Goal: Transaction & Acquisition: Purchase product/service

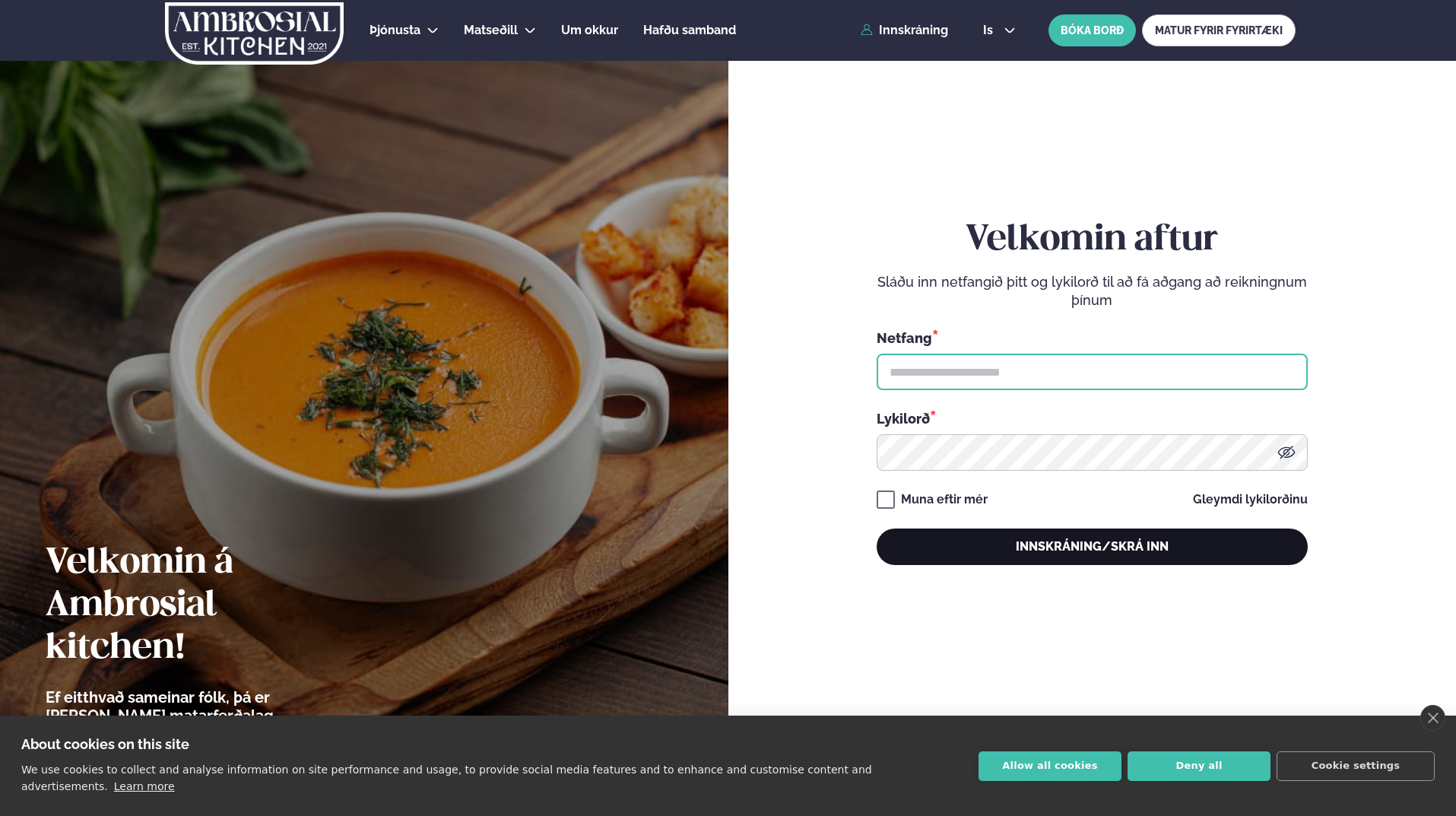
type input "**********"
click at [1074, 562] on button "Innskráning/Skrá inn" at bounding box center [1092, 547] width 431 height 37
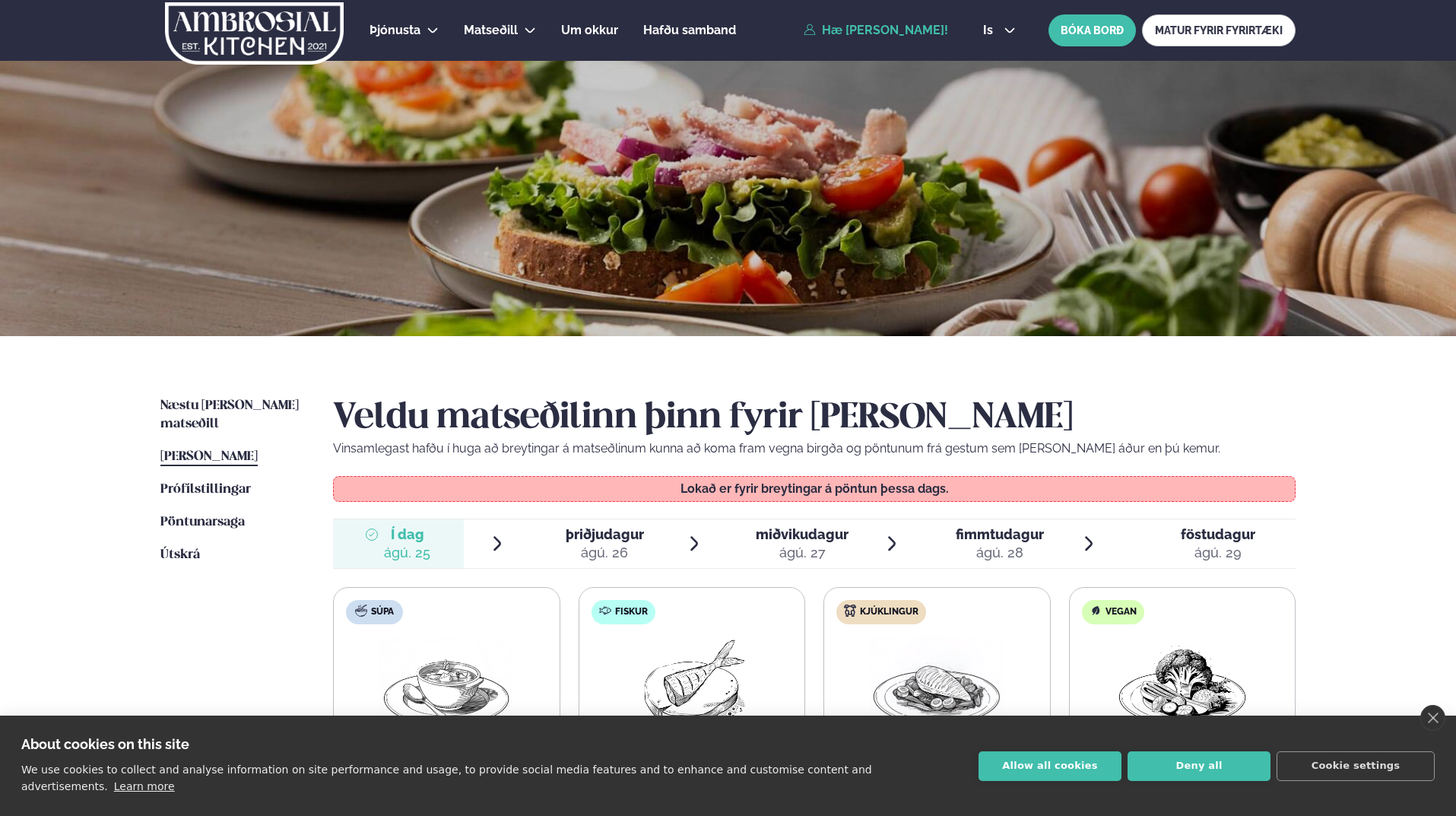
click at [254, 625] on ul "Næstu [PERSON_NAME] matseðill Næsta vika [PERSON_NAME] matseðill [PERSON_NAME] …" at bounding box center [231, 681] width 142 height 567
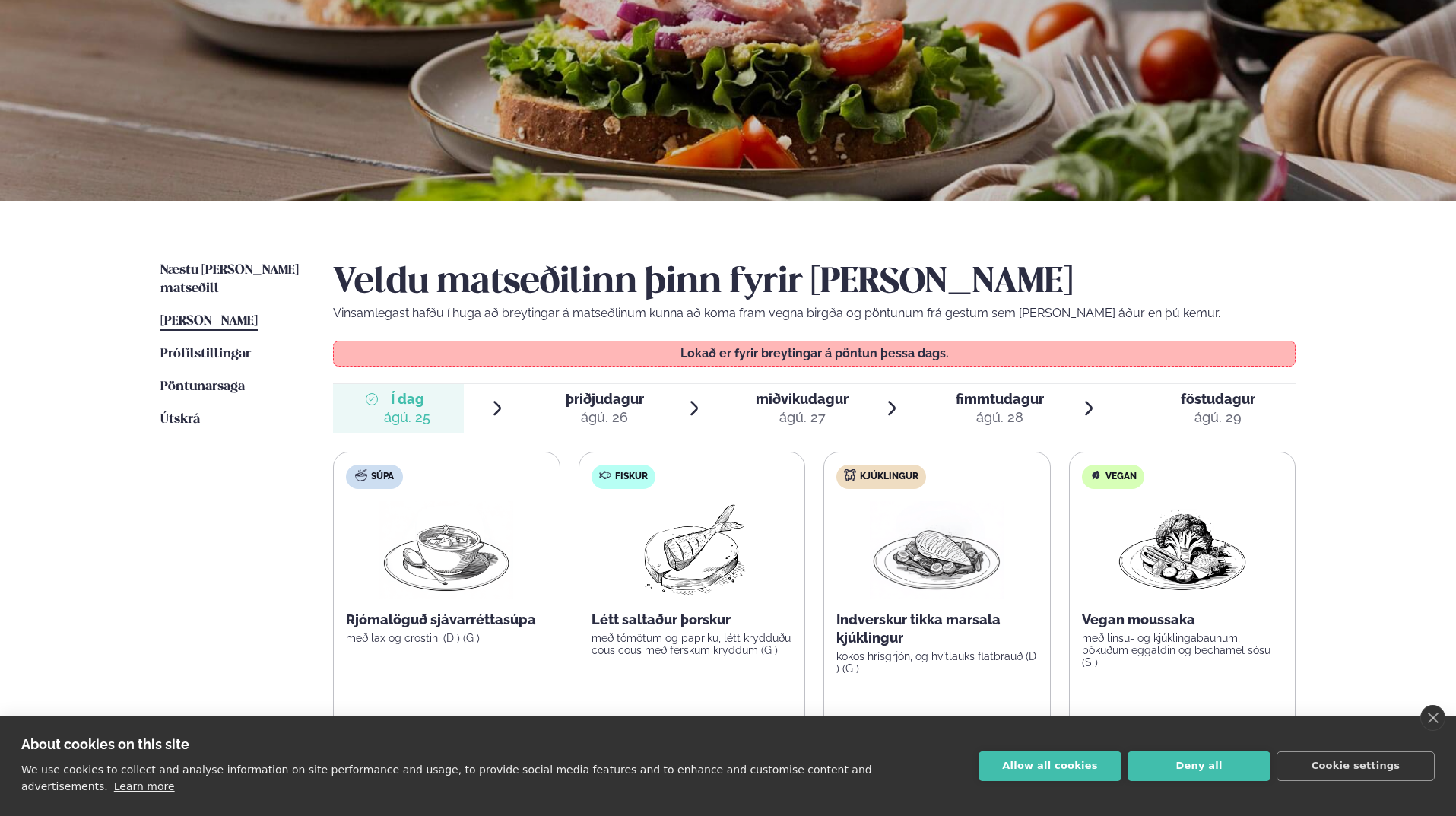
scroll to position [152, 0]
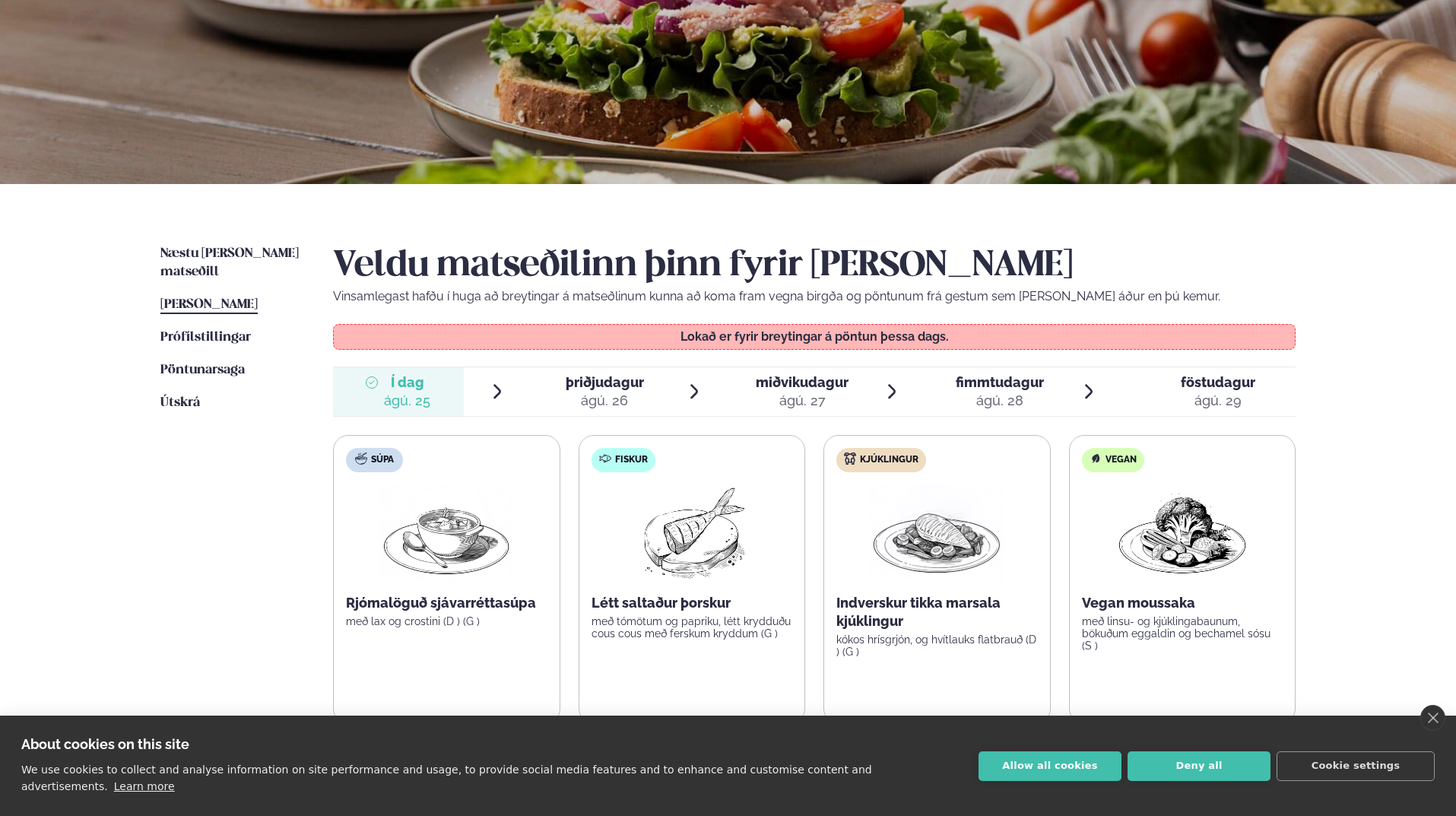
click at [614, 395] on div "ágú. 26" at bounding box center [605, 400] width 78 height 18
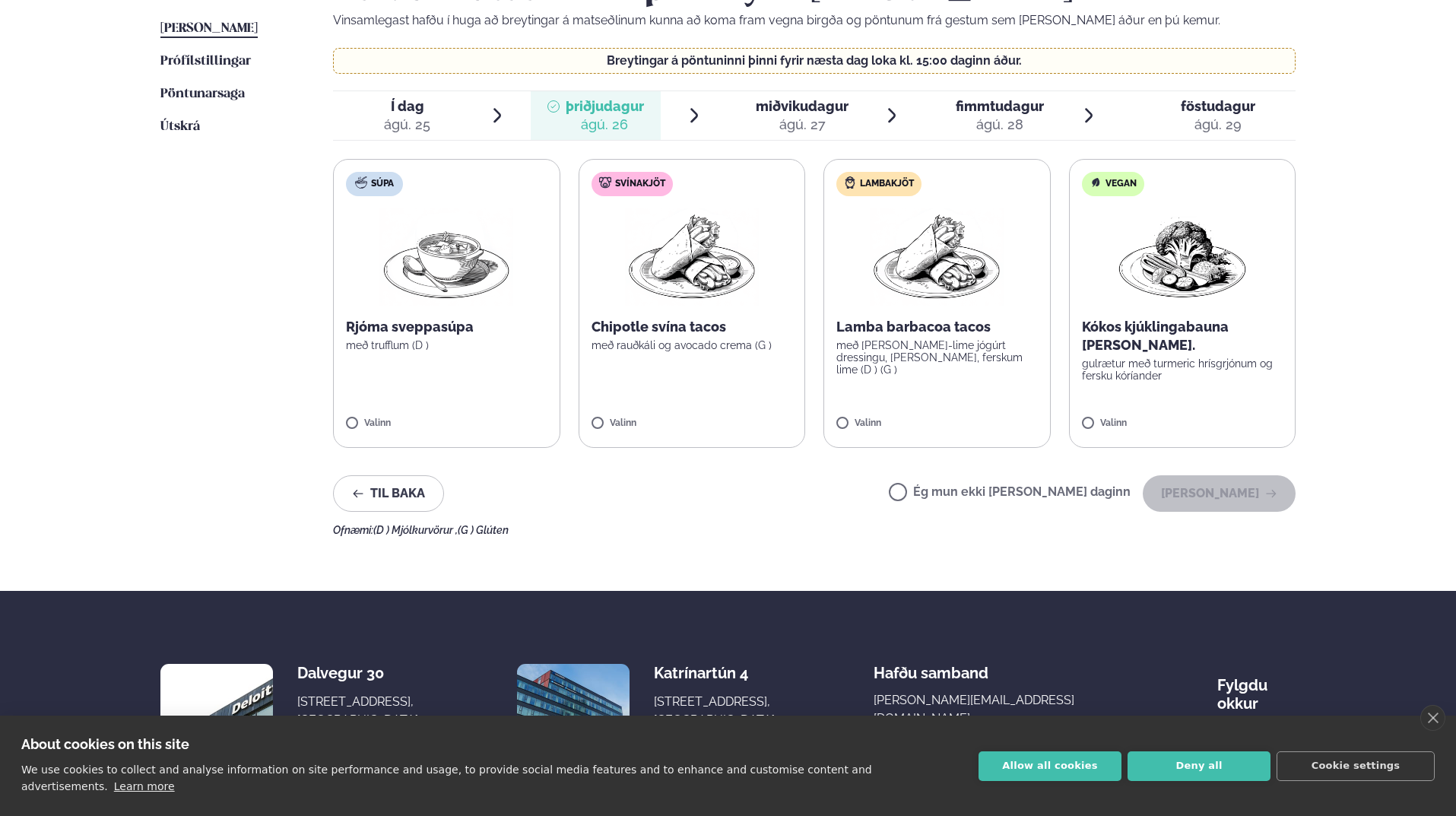
scroll to position [456, 0]
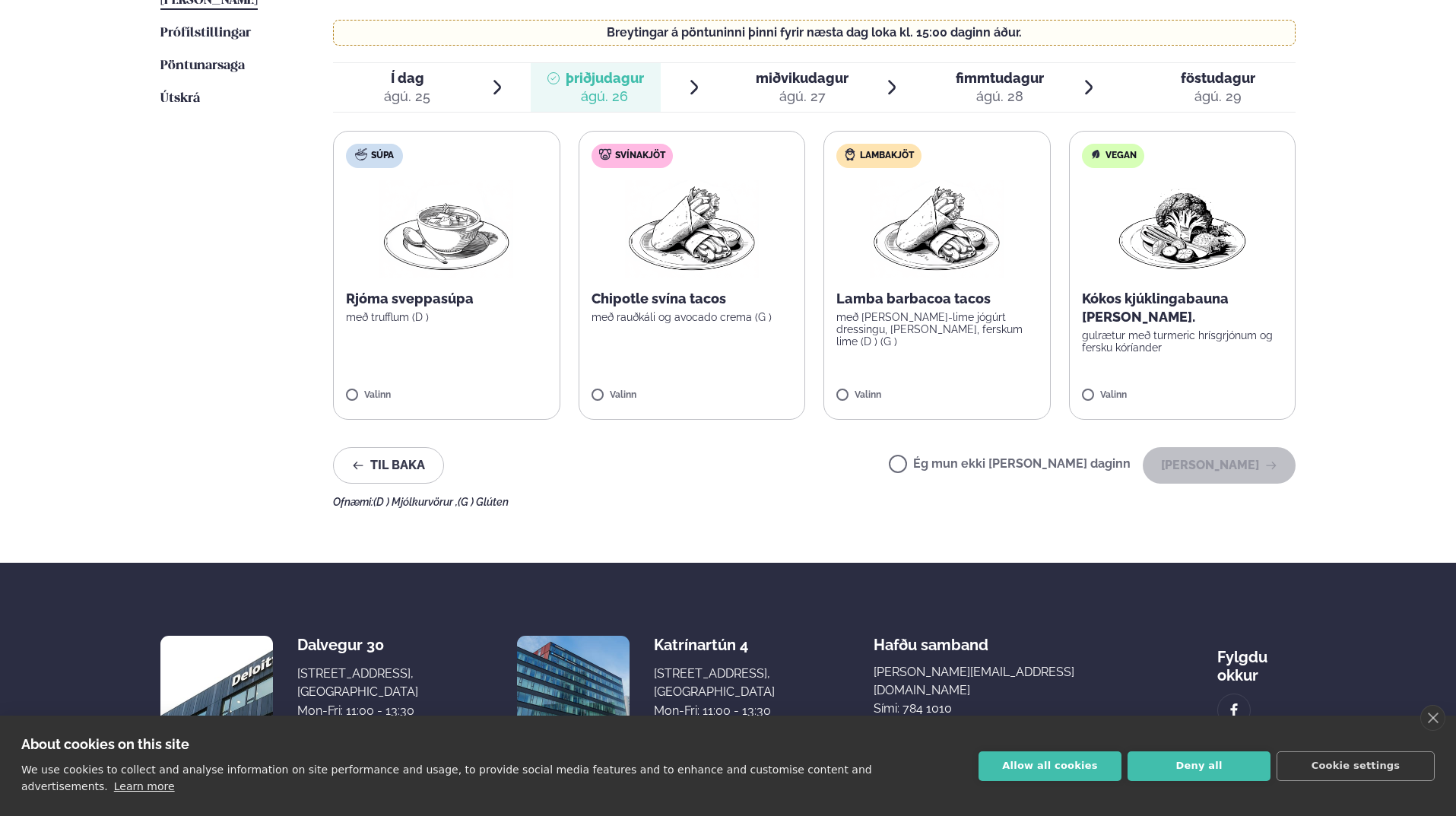
click at [420, 102] on div "ágú. 25" at bounding box center [407, 97] width 47 height 18
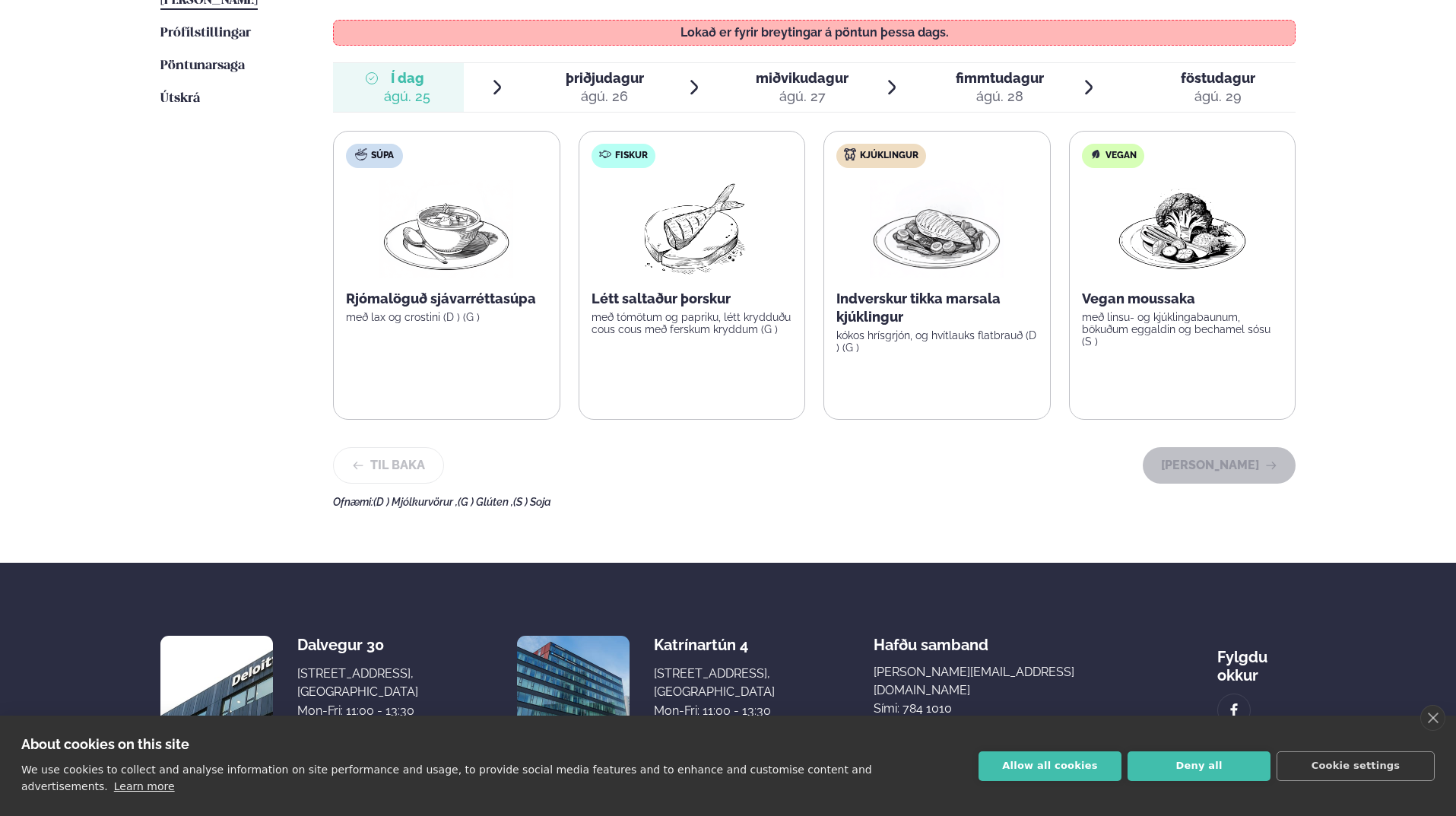
click at [605, 93] on div "ágú. 26" at bounding box center [605, 97] width 78 height 18
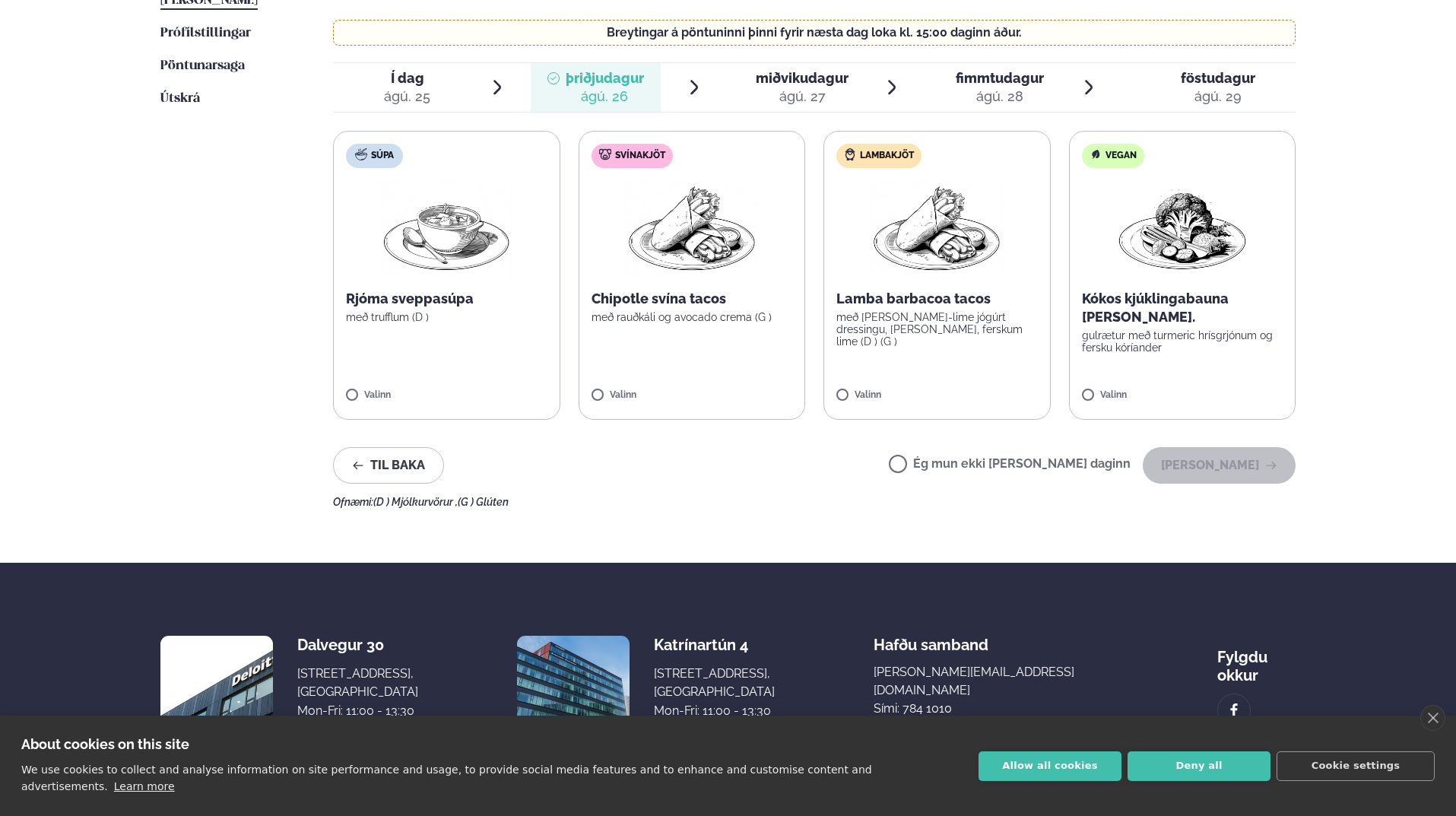
click at [954, 232] on img at bounding box center [937, 229] width 134 height 98
click at [1257, 462] on button "[PERSON_NAME]" at bounding box center [1219, 466] width 153 height 37
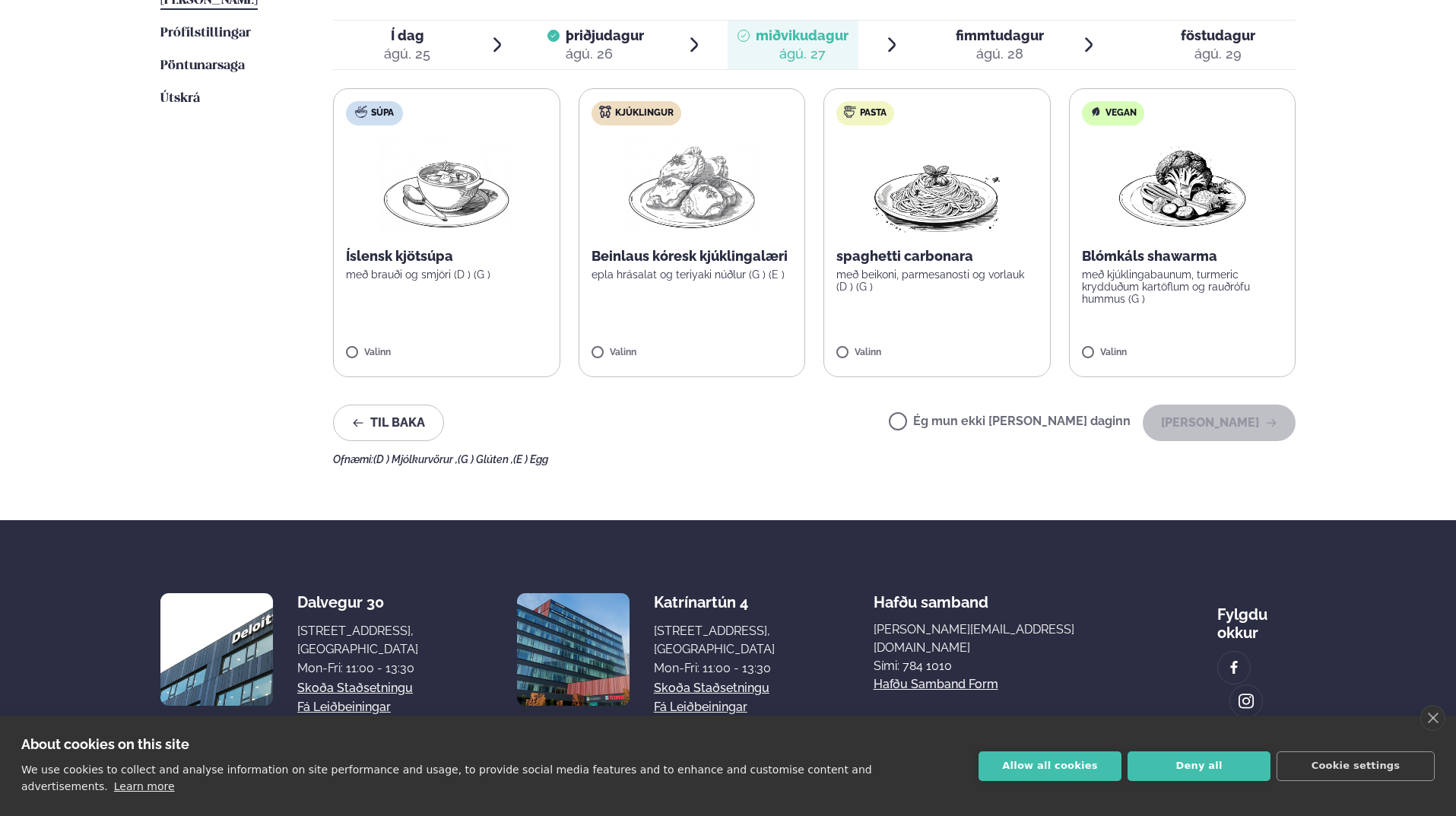
click at [697, 252] on p "Beinlaus kóresk kjúklingalæri" at bounding box center [693, 256] width 202 height 18
click at [1219, 421] on button "[PERSON_NAME]" at bounding box center [1219, 423] width 153 height 37
